Goal: Information Seeking & Learning: Learn about a topic

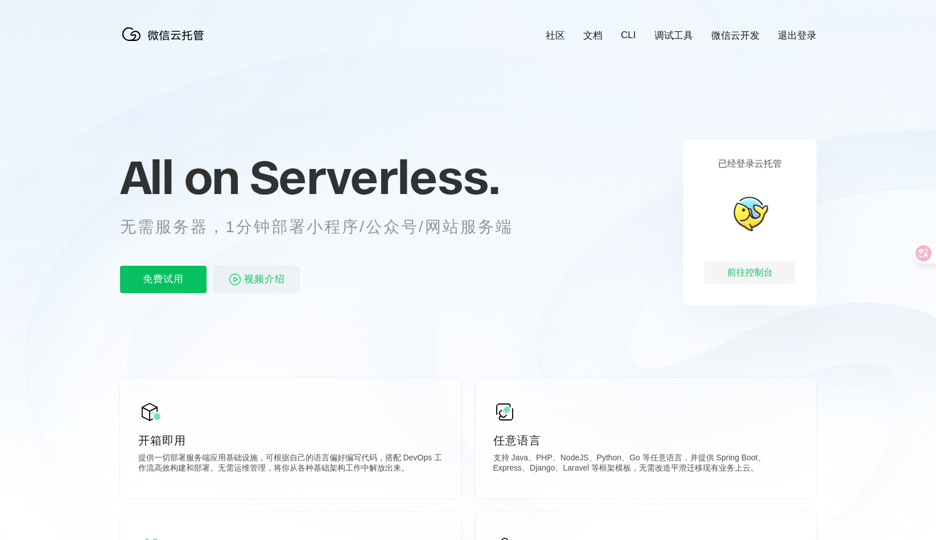
scroll to position [0, 2024]
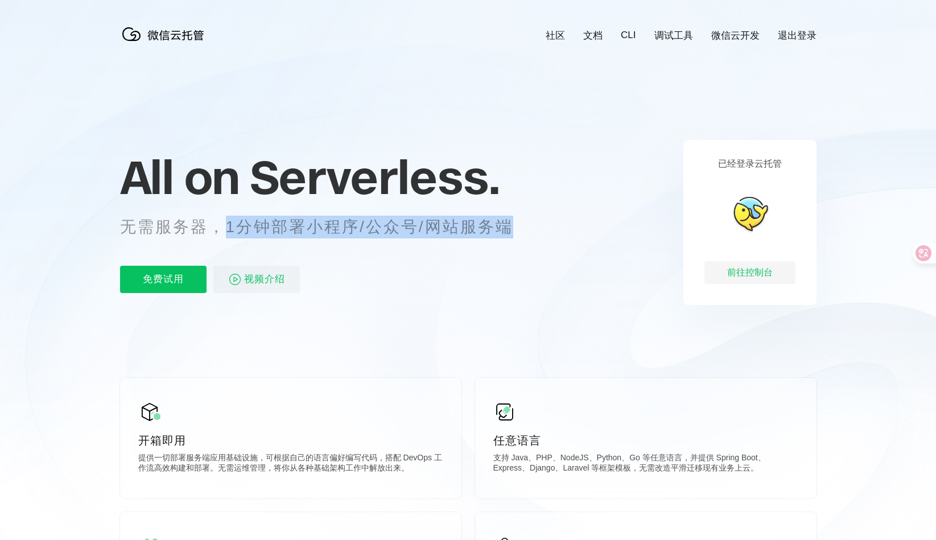
drag, startPoint x: 224, startPoint y: 227, endPoint x: 532, endPoint y: 228, distance: 308.5
click at [532, 228] on p "无需服务器，1分钟部署小程序/公众号/网站服务端" at bounding box center [327, 227] width 414 height 23
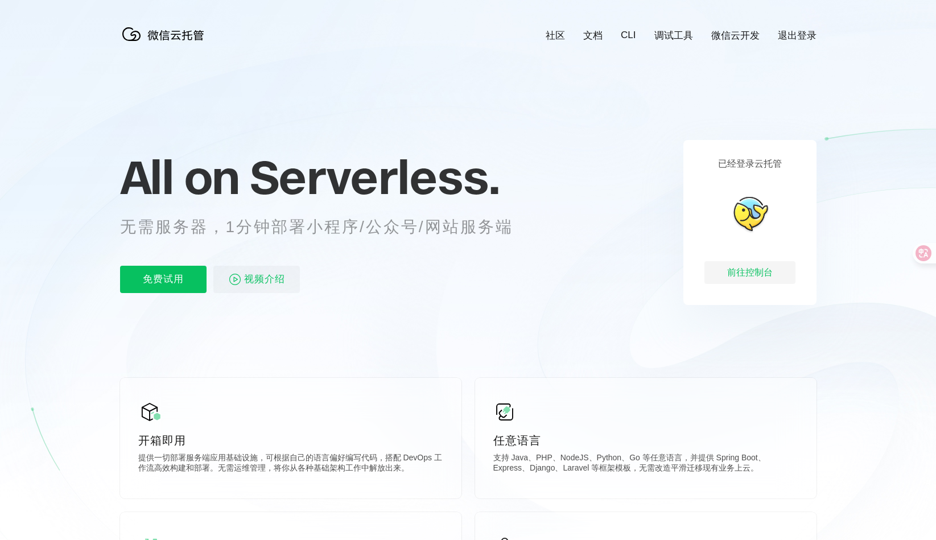
click at [493, 179] on span "Serverless." at bounding box center [375, 177] width 250 height 57
click at [761, 164] on p "已经登录云托管" at bounding box center [750, 164] width 64 height 12
click at [766, 163] on p "已经登录云托管" at bounding box center [750, 164] width 64 height 12
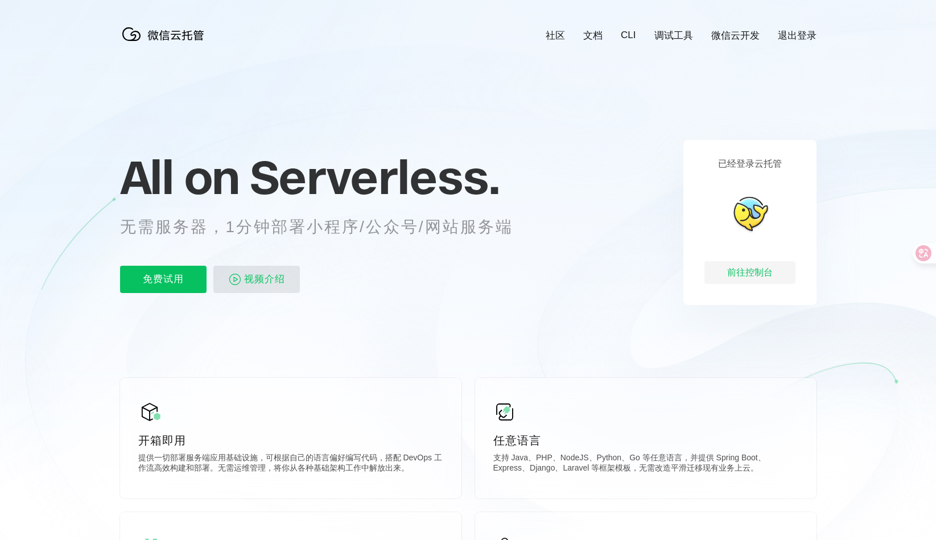
click at [277, 276] on span "视频介绍" at bounding box center [264, 279] width 41 height 27
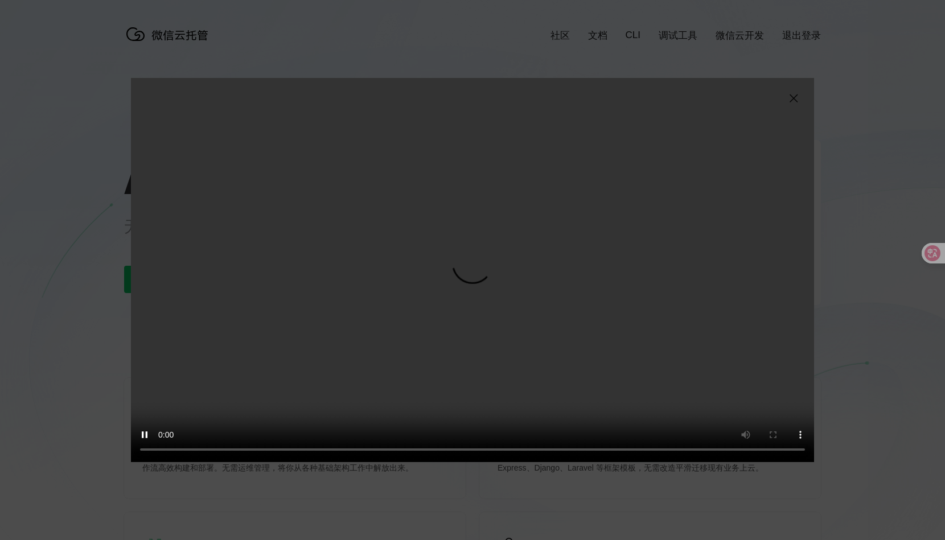
click at [793, 95] on img at bounding box center [794, 99] width 14 height 14
